Goal: Task Accomplishment & Management: Use online tool/utility

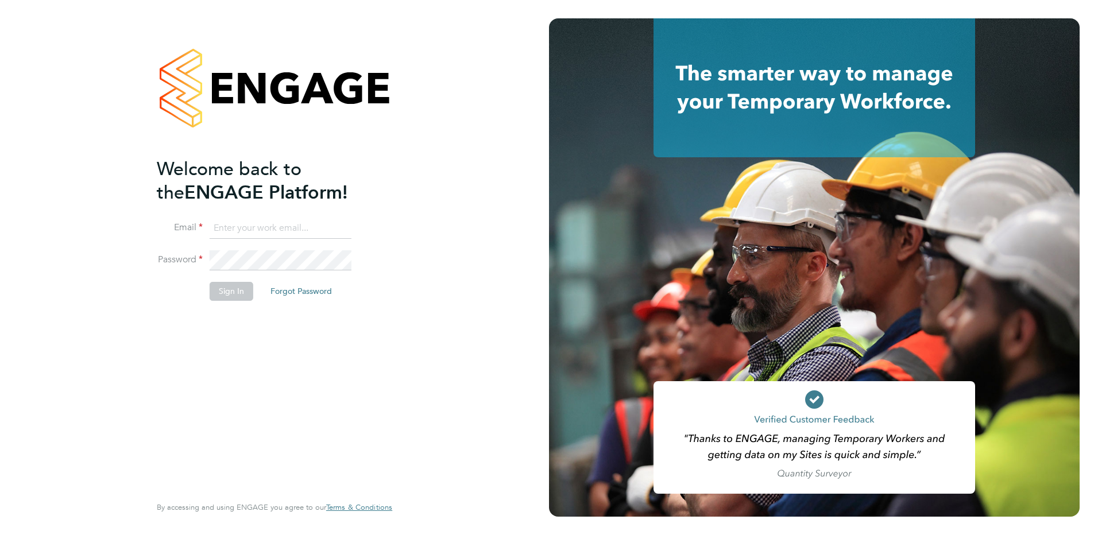
type input "[PERSON_NAME][EMAIL_ADDRESS][PERSON_NAME][DOMAIN_NAME]"
click at [216, 293] on button "Sign In" at bounding box center [232, 291] width 44 height 18
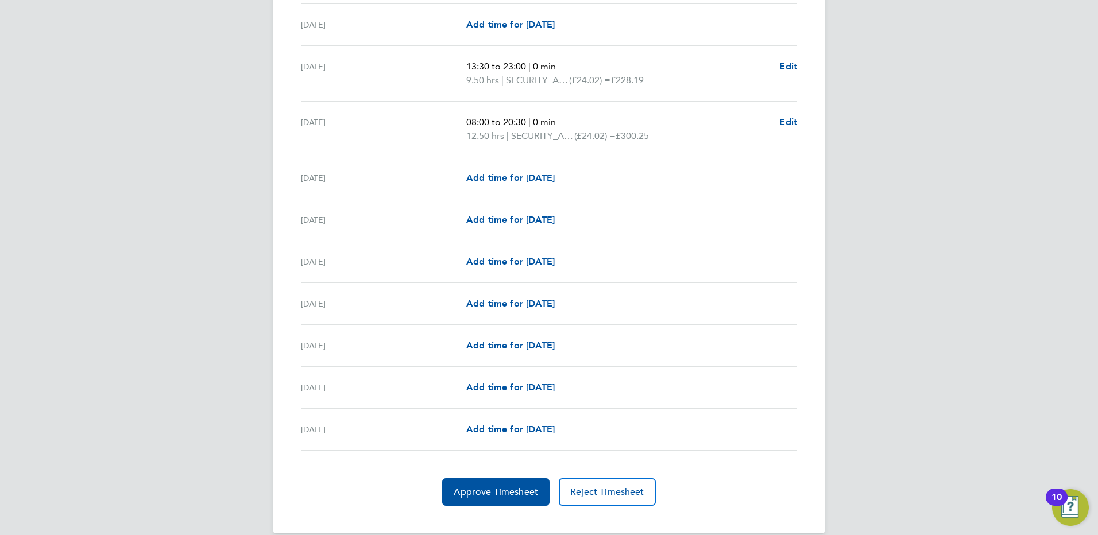
scroll to position [1259, 0]
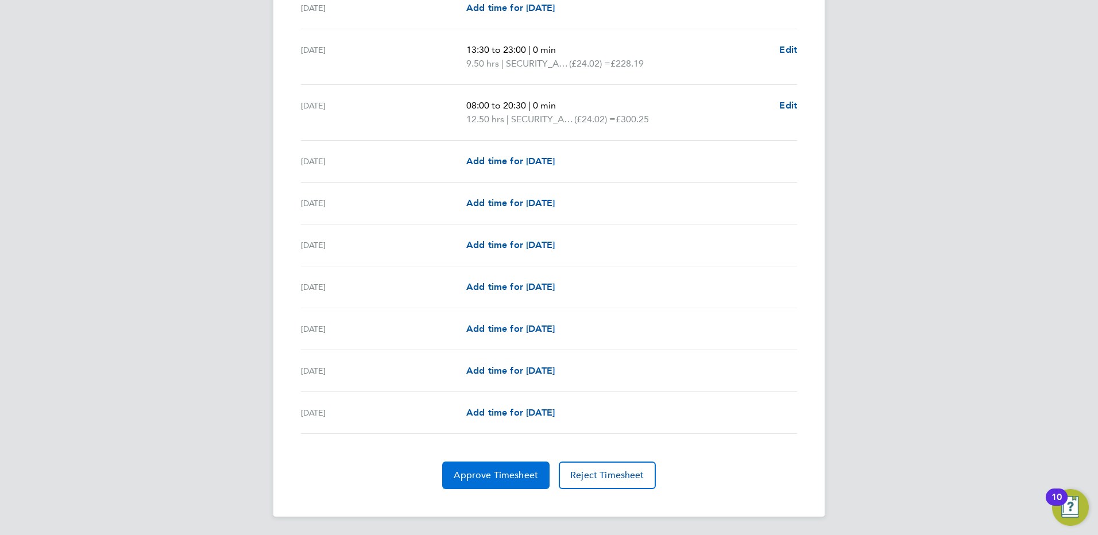
click at [475, 475] on span "Approve Timesheet" at bounding box center [496, 475] width 84 height 11
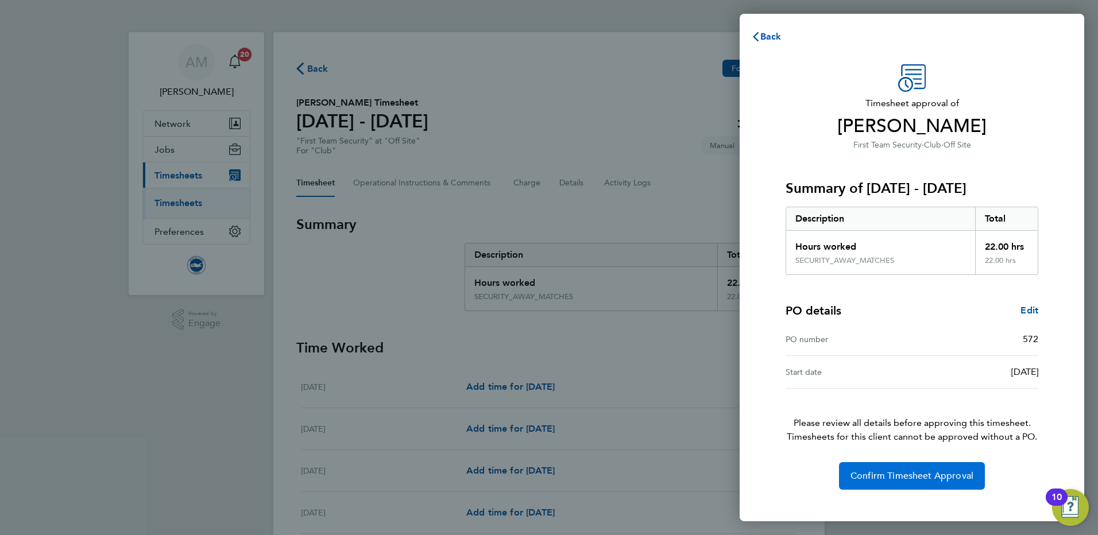
click at [892, 485] on button "Confirm Timesheet Approval" at bounding box center [912, 476] width 146 height 28
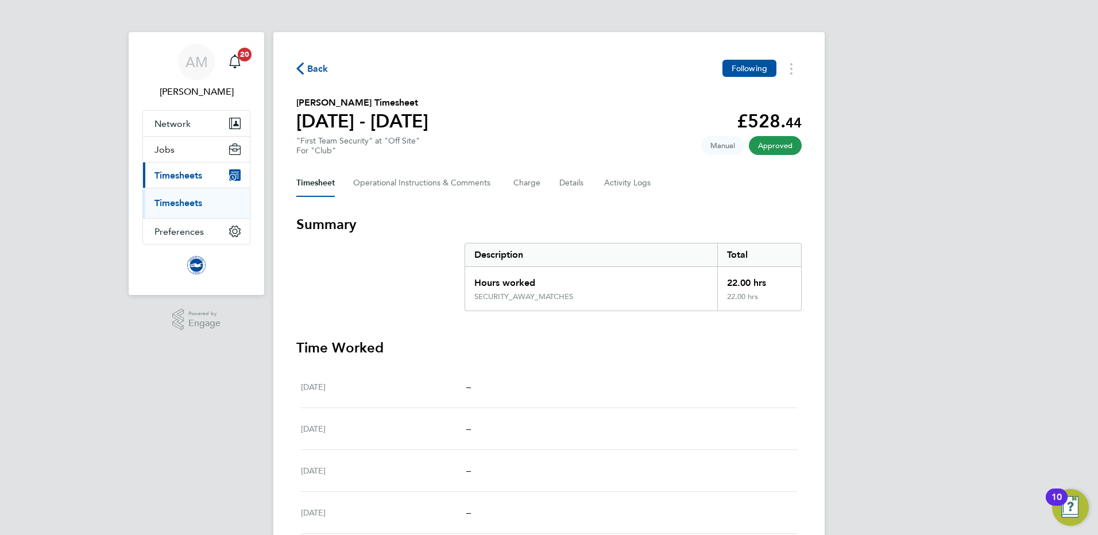
click at [183, 208] on link "Timesheets" at bounding box center [178, 203] width 48 height 11
